Goal: Download file/media

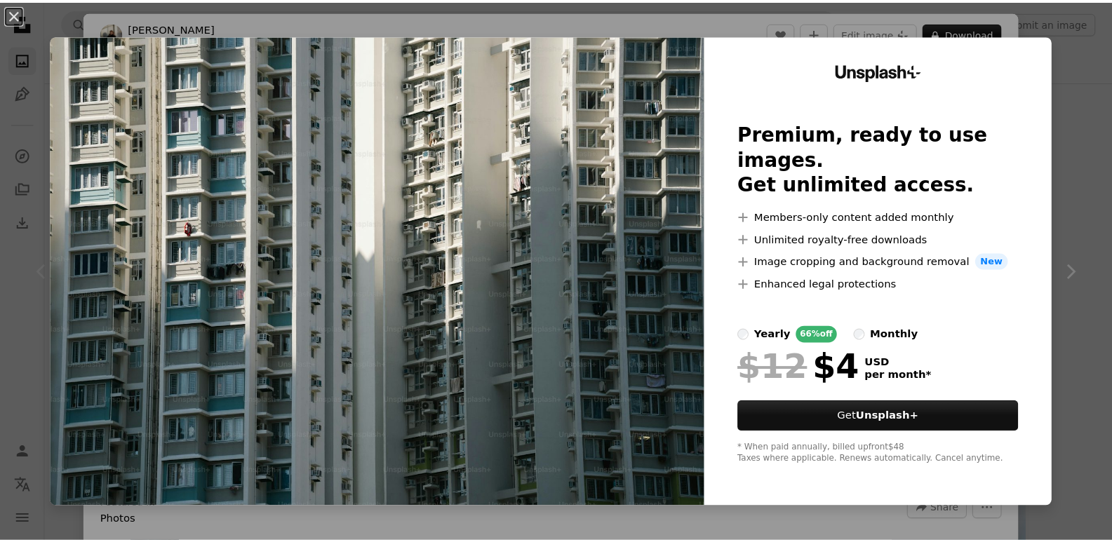
scroll to position [210, 0]
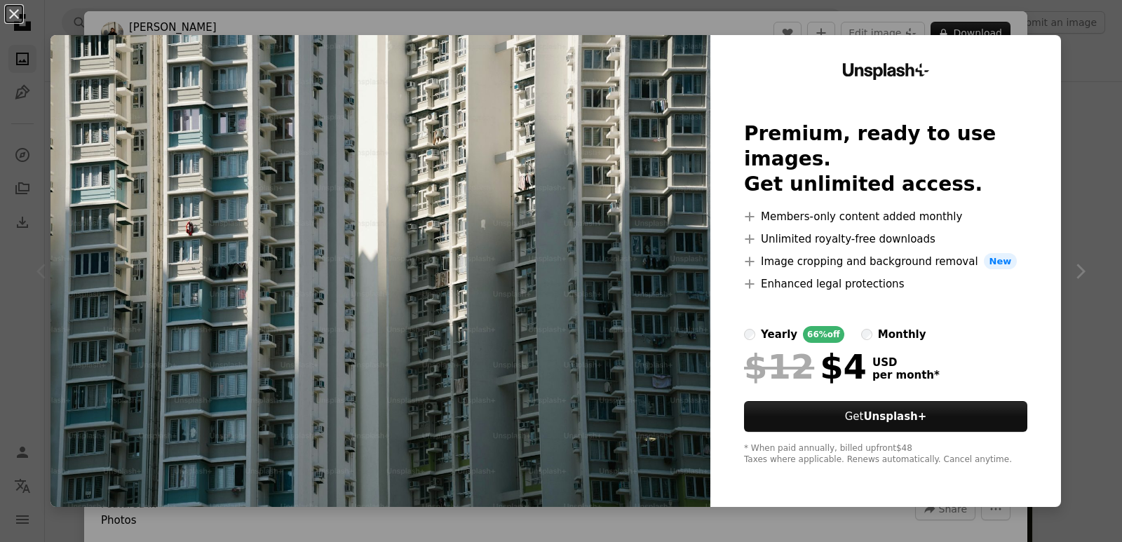
click at [1067, 67] on div "An X shape Unsplash+ Premium, ready to use images. Get unlimited access. A plus…" at bounding box center [561, 271] width 1122 height 542
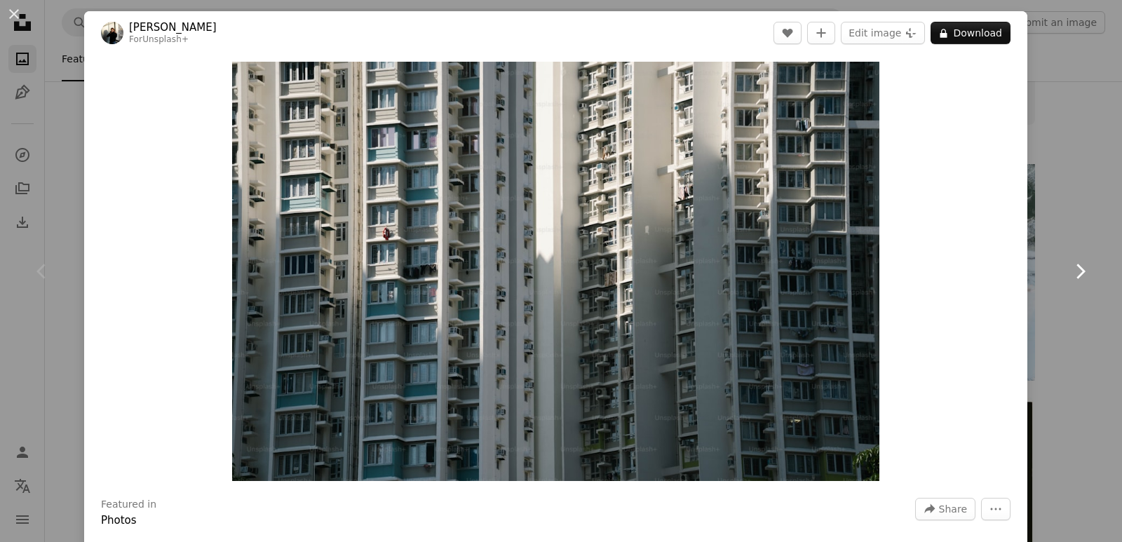
click at [1069, 266] on icon "Chevron right" at bounding box center [1080, 271] width 22 height 22
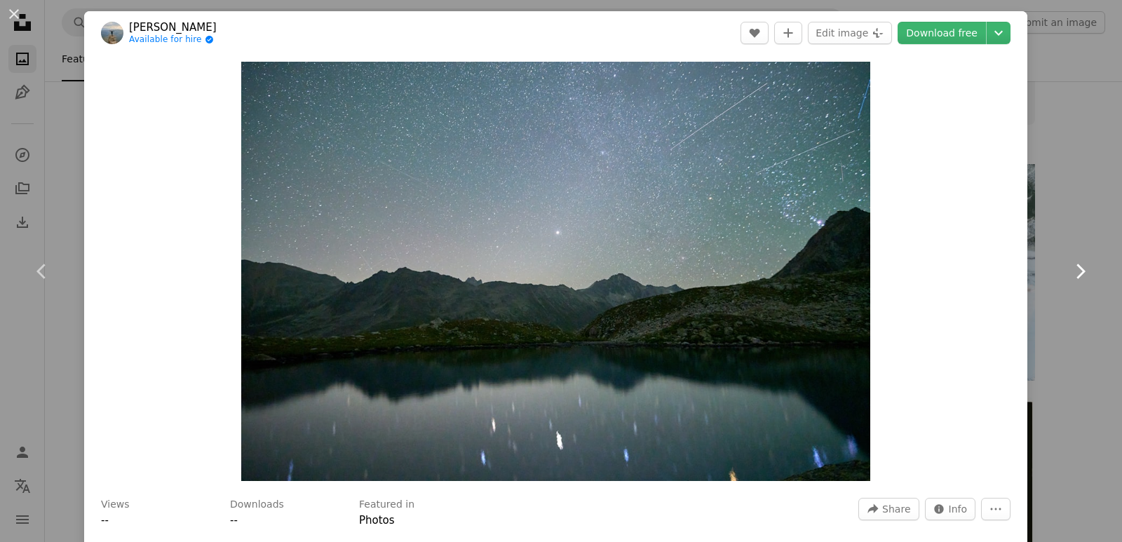
click at [1069, 266] on icon "Chevron right" at bounding box center [1080, 271] width 22 height 22
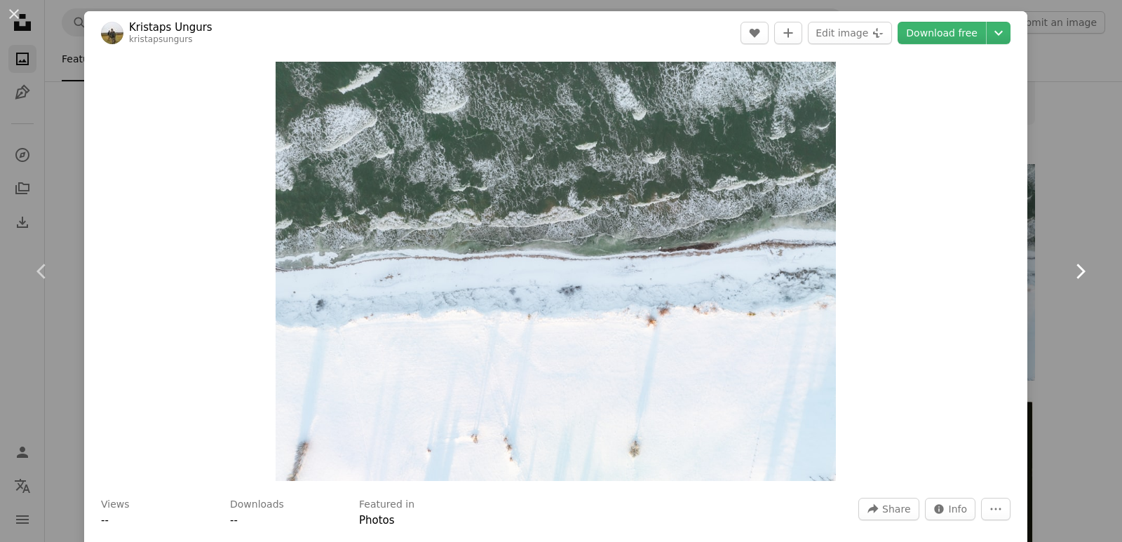
click at [1069, 266] on icon "Chevron right" at bounding box center [1080, 271] width 22 height 22
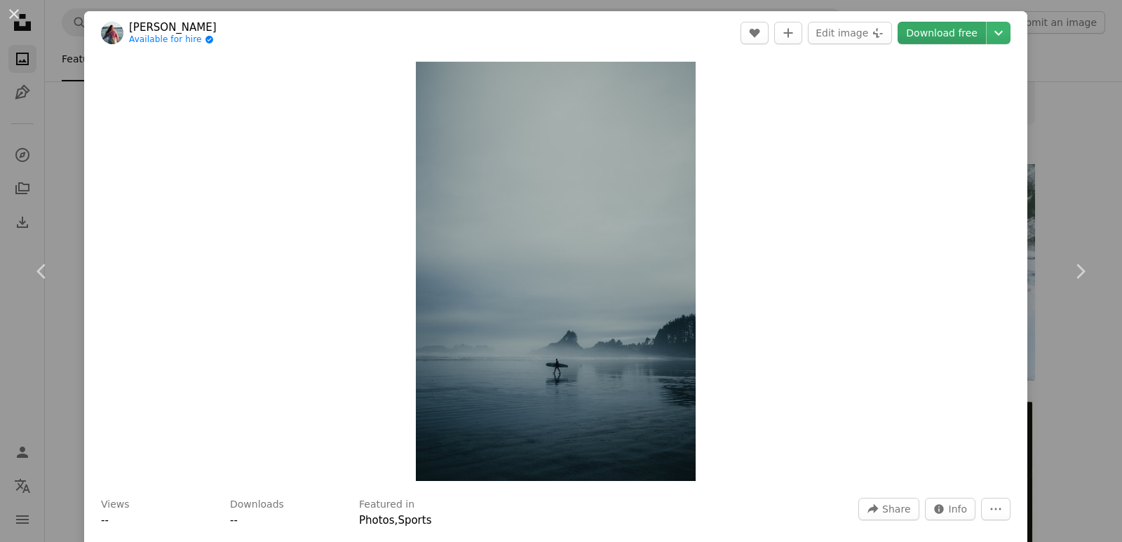
click at [912, 34] on link "Download free" at bounding box center [942, 33] width 88 height 22
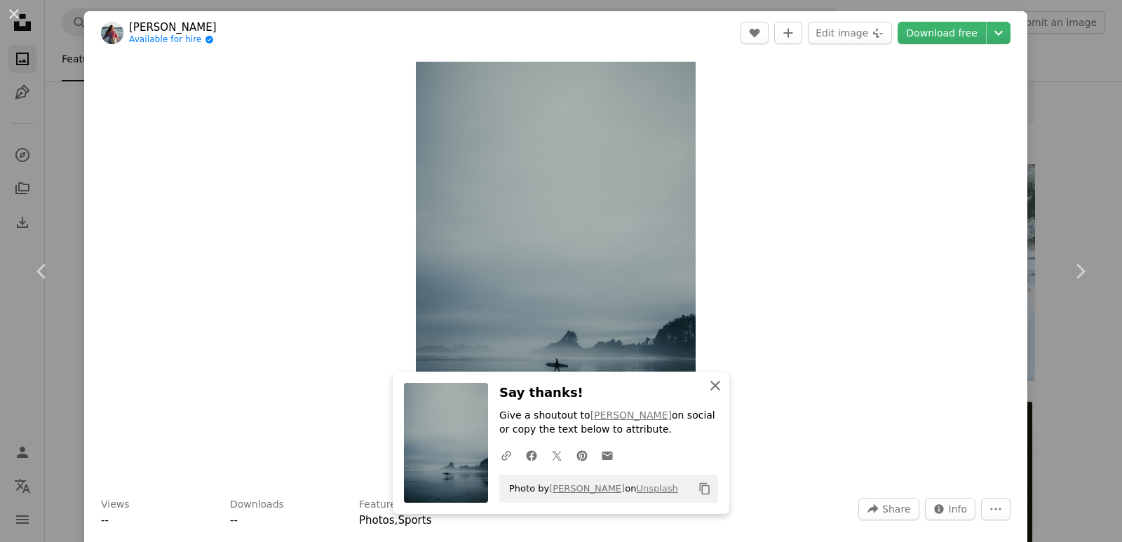
click at [717, 389] on icon "An X shape" at bounding box center [715, 385] width 17 height 17
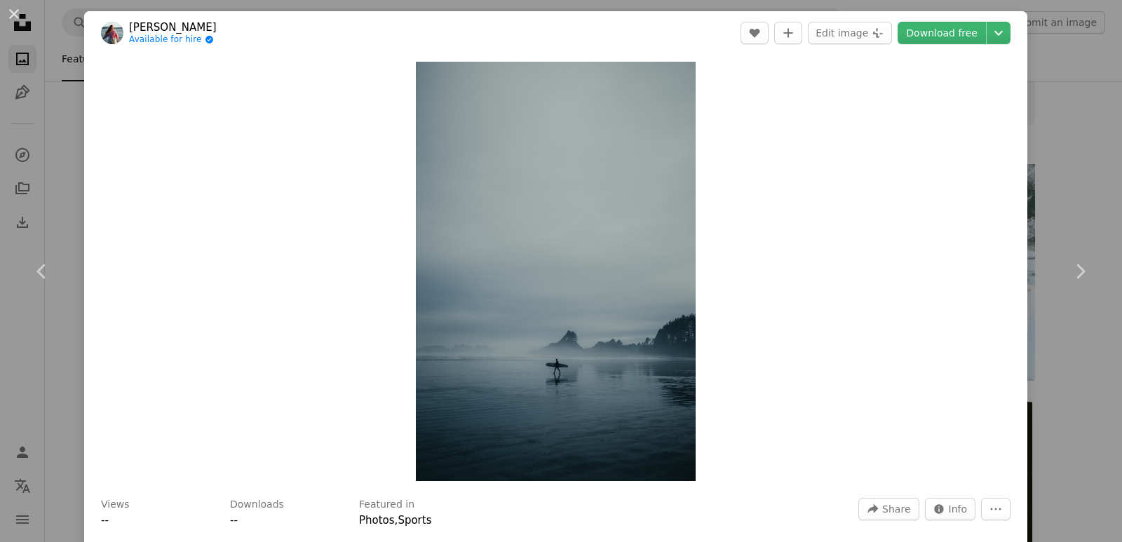
click at [12, 315] on link "Chevron left" at bounding box center [42, 271] width 84 height 135
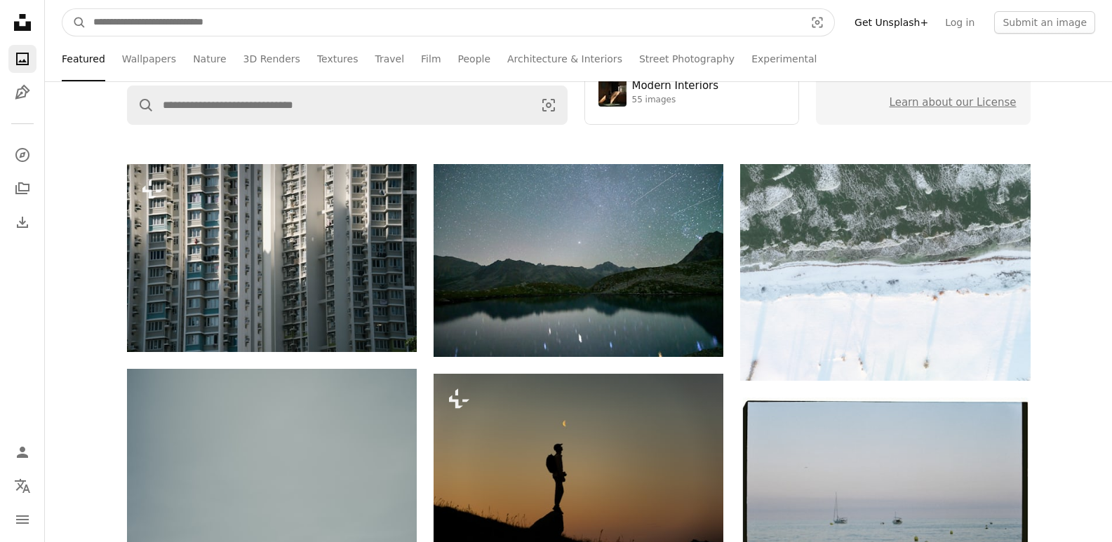
click at [630, 25] on input "Find visuals sitewide" at bounding box center [443, 22] width 714 height 27
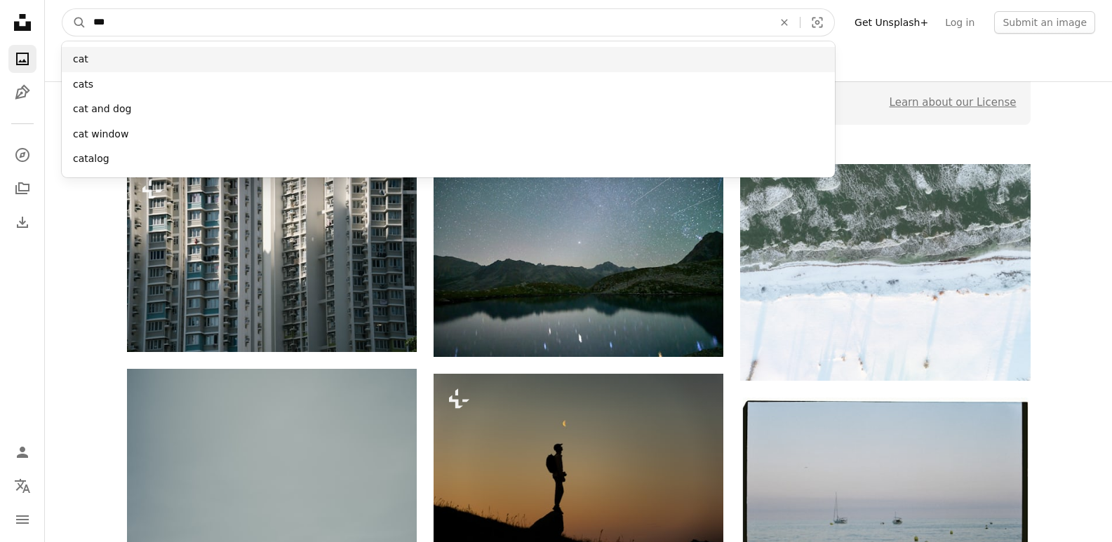
type input "***"
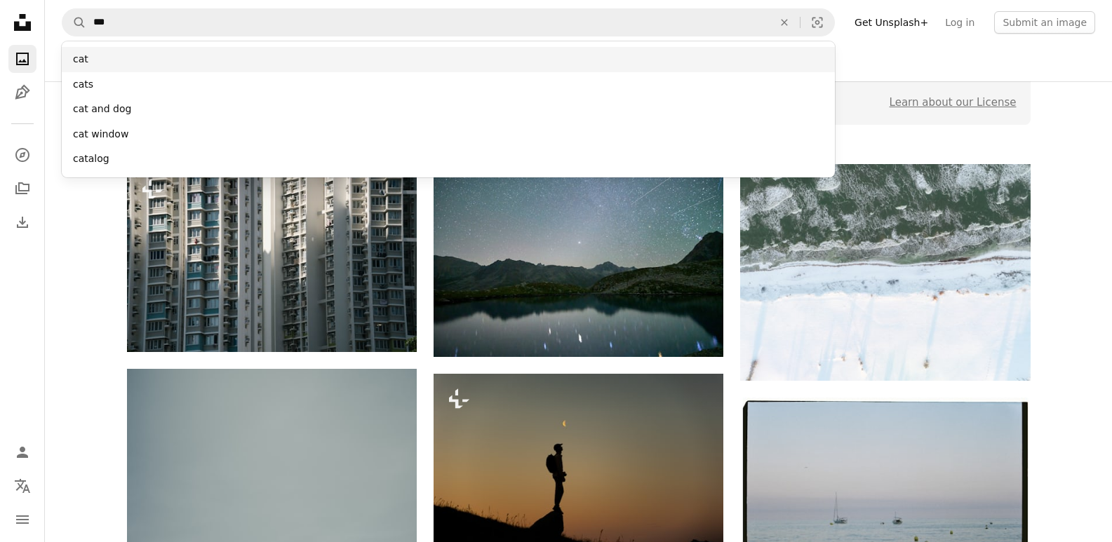
click at [288, 56] on div "cat" at bounding box center [448, 59] width 773 height 25
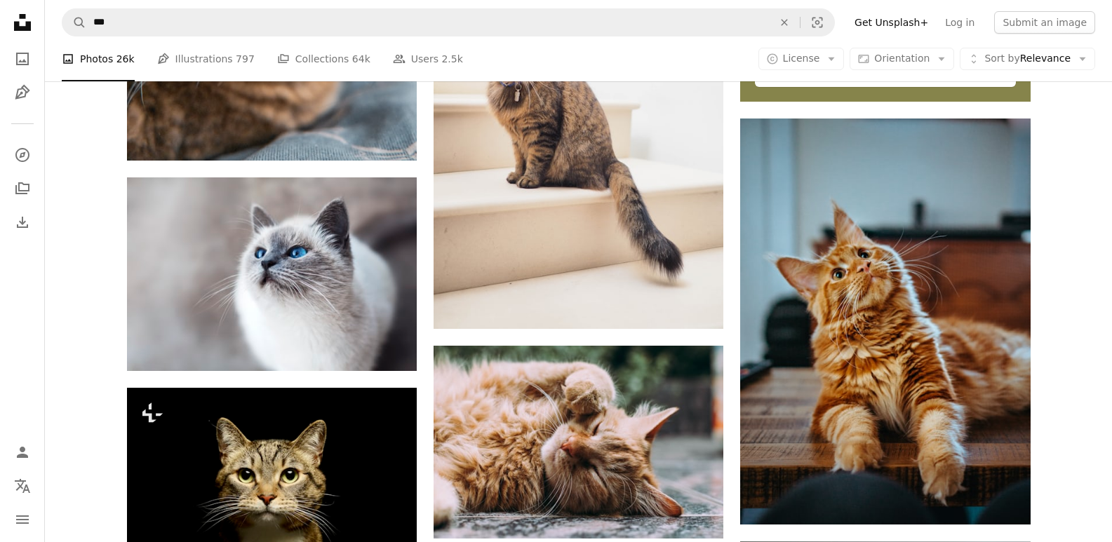
scroll to position [701, 0]
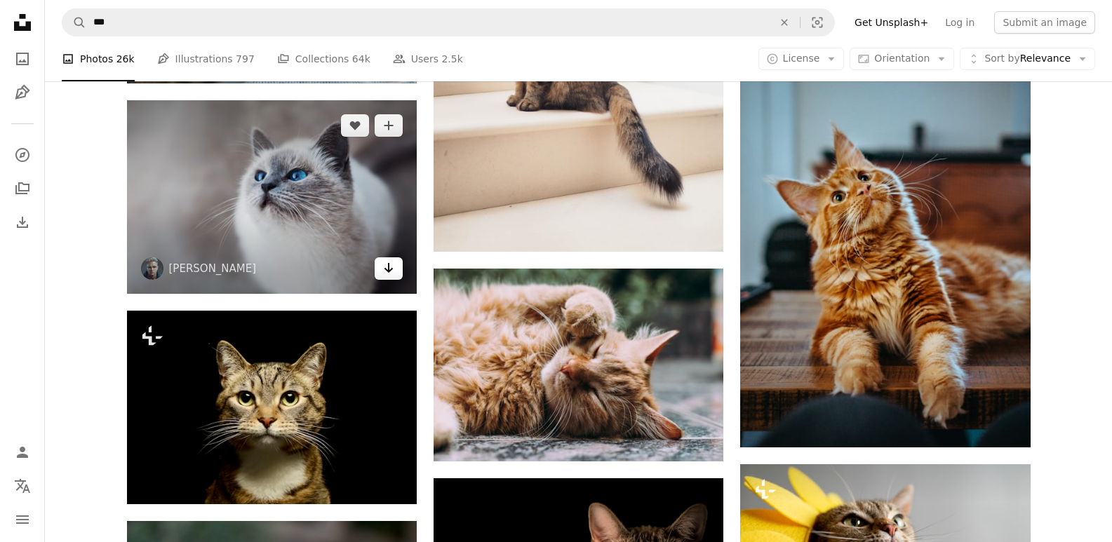
click at [375, 270] on link "Arrow pointing down" at bounding box center [388, 268] width 28 height 22
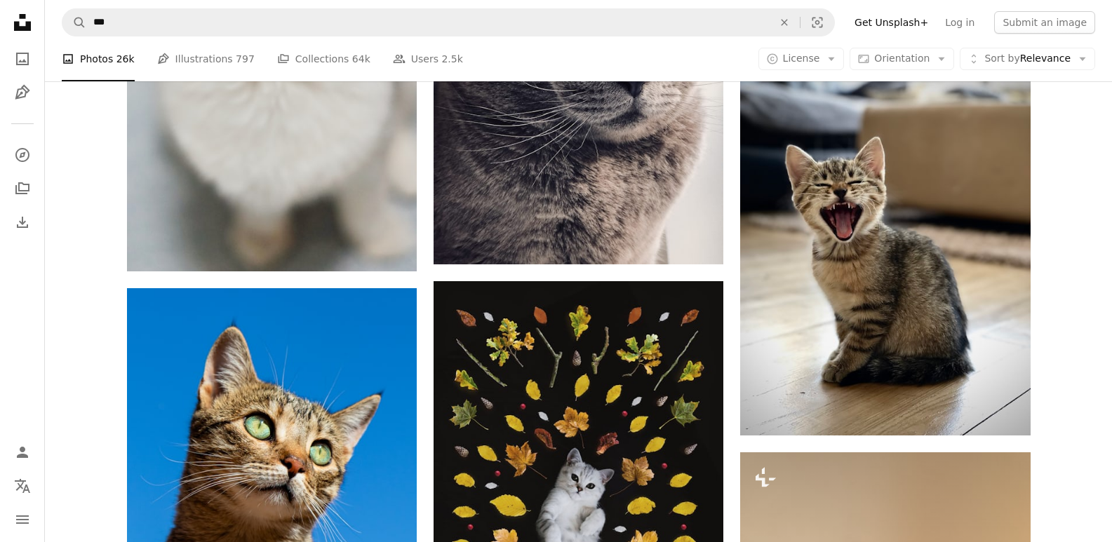
scroll to position [1753, 0]
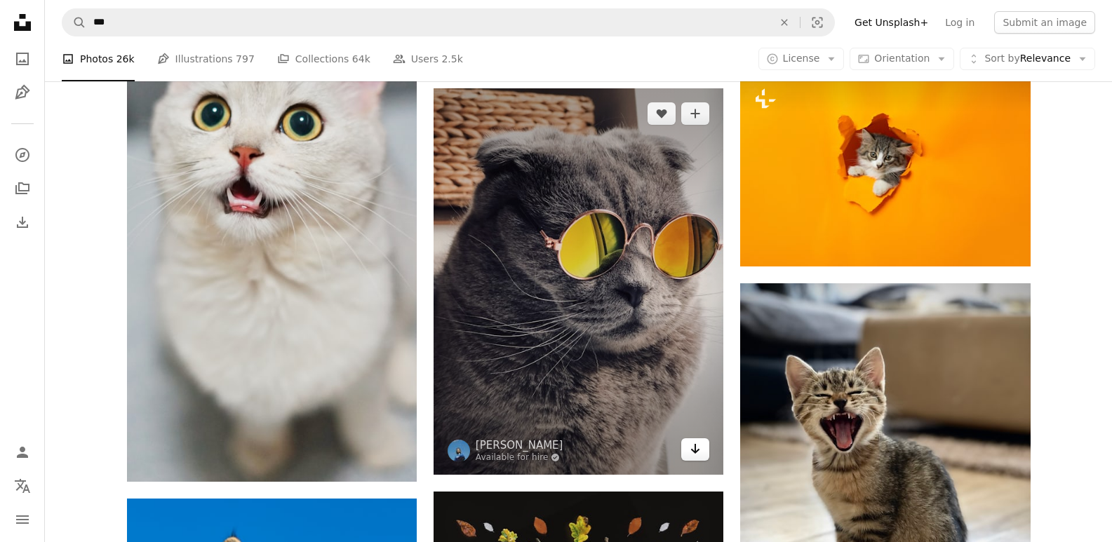
click at [704, 445] on link "Arrow pointing down" at bounding box center [695, 449] width 28 height 22
